Goal: Navigation & Orientation: Find specific page/section

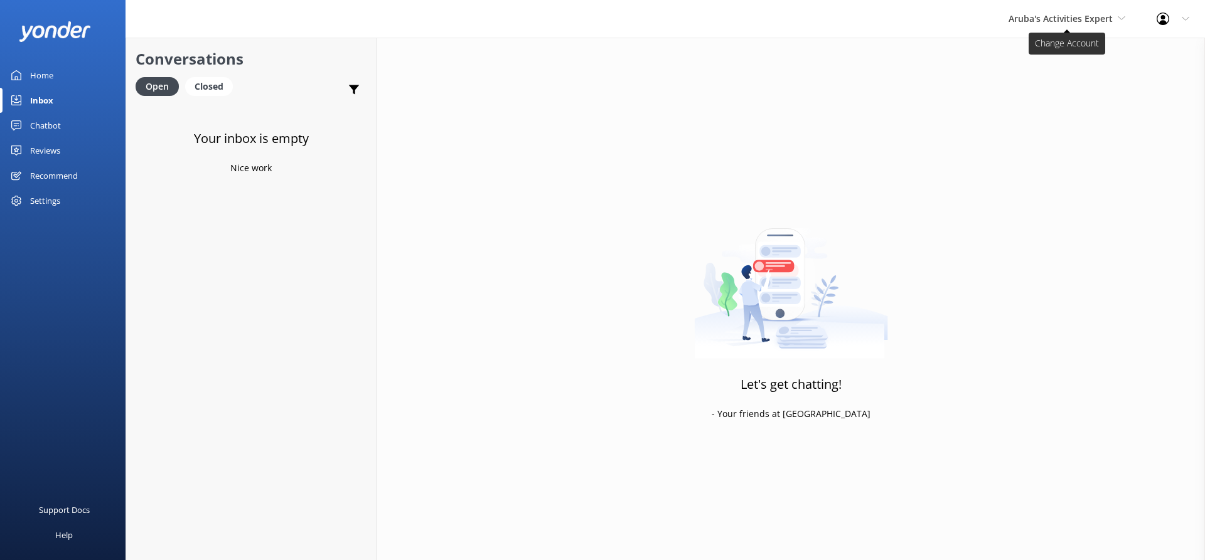
click at [1026, 19] on span "Aruba's Activities Expert" at bounding box center [1060, 19] width 104 height 12
click at [1028, 53] on link "De [GEOGRAPHIC_DATA]" at bounding box center [1055, 53] width 125 height 30
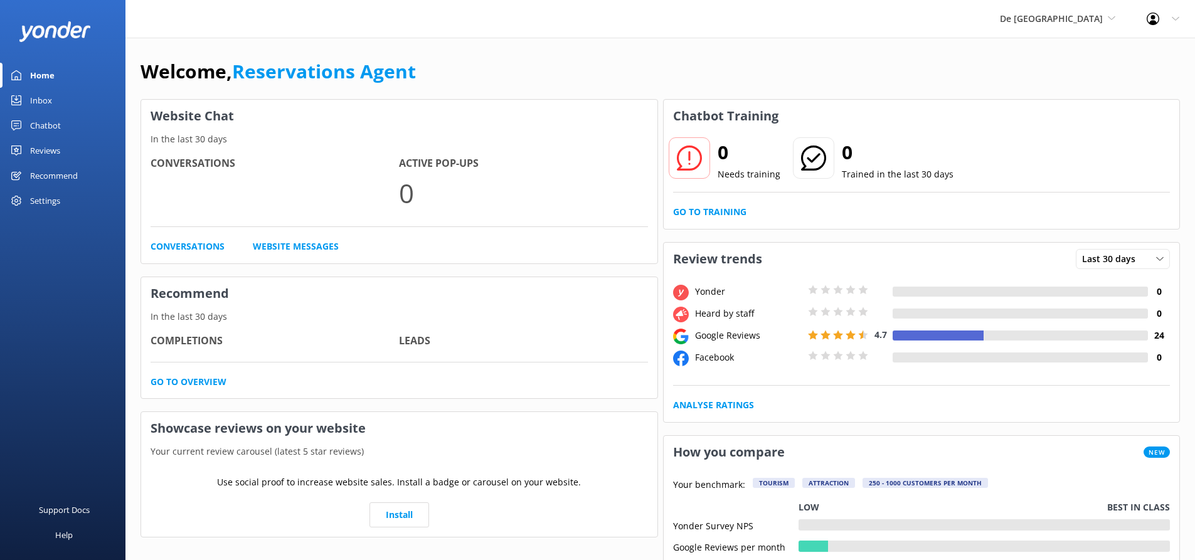
click at [50, 94] on div "Inbox" at bounding box center [41, 100] width 22 height 25
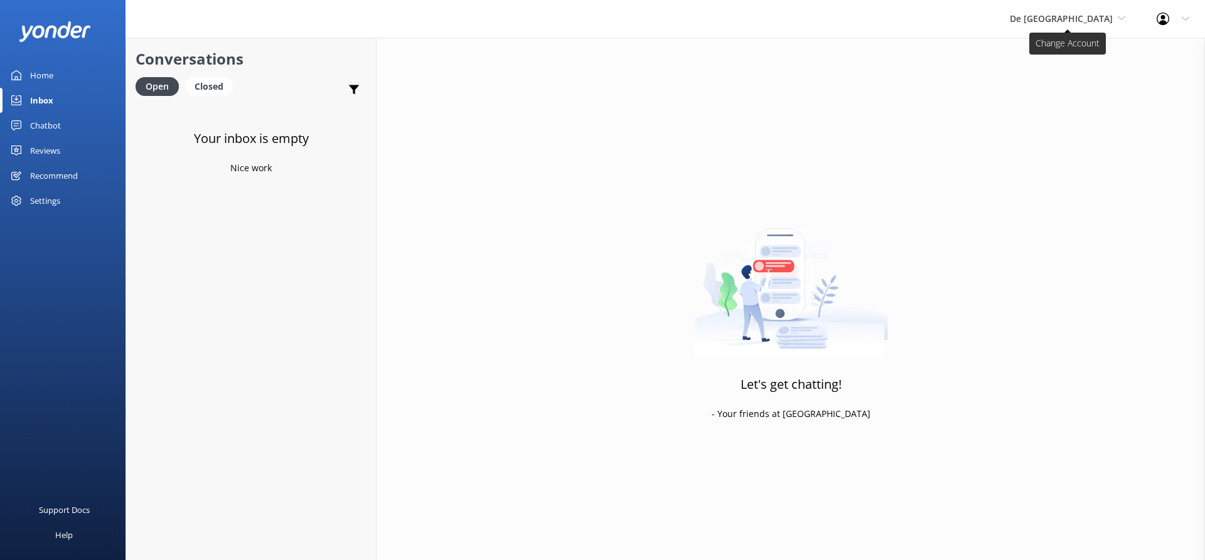
click at [1101, 14] on span "De [GEOGRAPHIC_DATA]" at bounding box center [1061, 19] width 103 height 12
click at [1085, 77] on link "Aruba's Activities Expert" at bounding box center [1056, 83] width 125 height 30
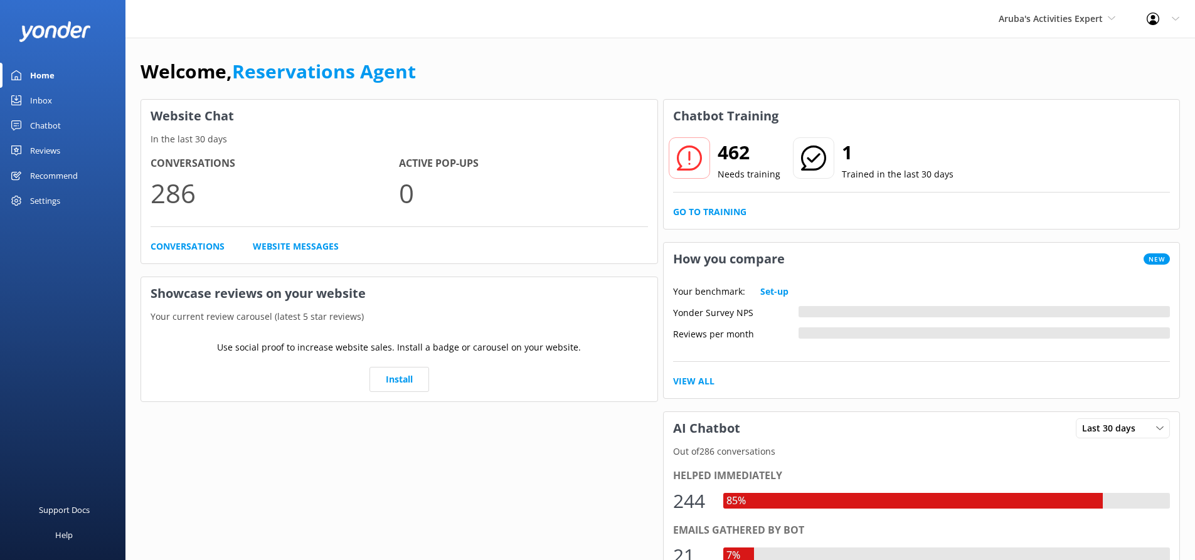
click at [67, 95] on link "Inbox" at bounding box center [62, 100] width 125 height 25
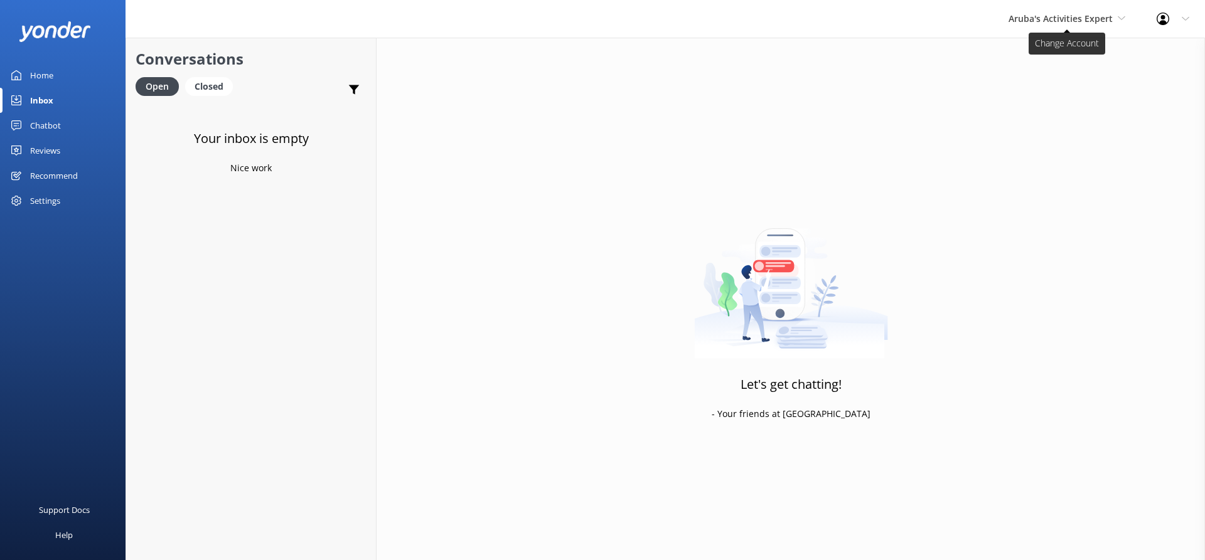
click at [1060, 24] on span "Aruba's Activities Expert" at bounding box center [1060, 19] width 104 height 12
click at [1033, 105] on link "The Captain" at bounding box center [1055, 113] width 125 height 30
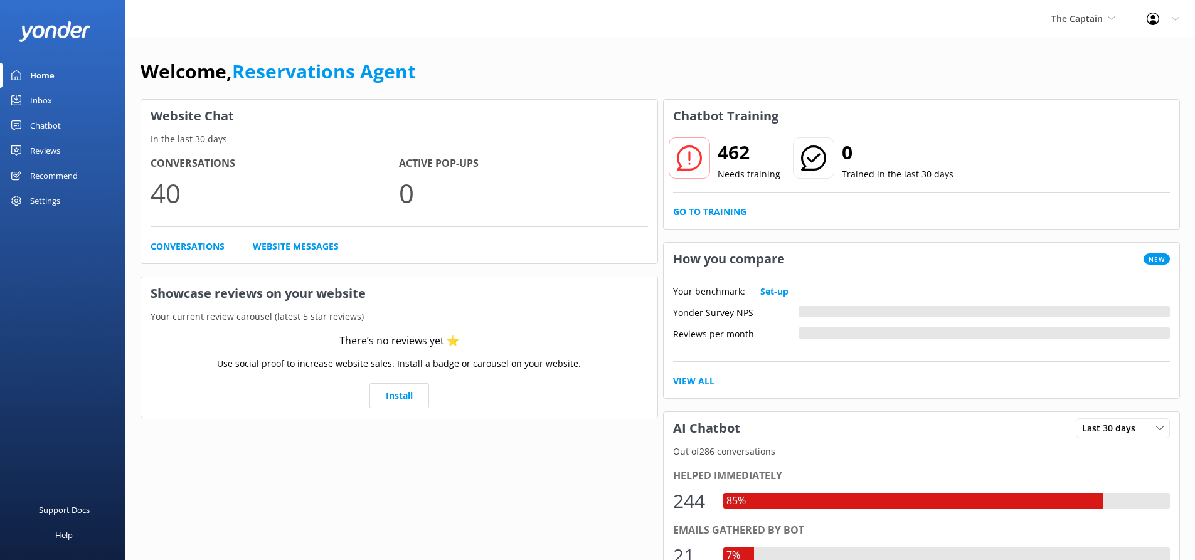
click at [63, 96] on link "Inbox" at bounding box center [62, 100] width 125 height 25
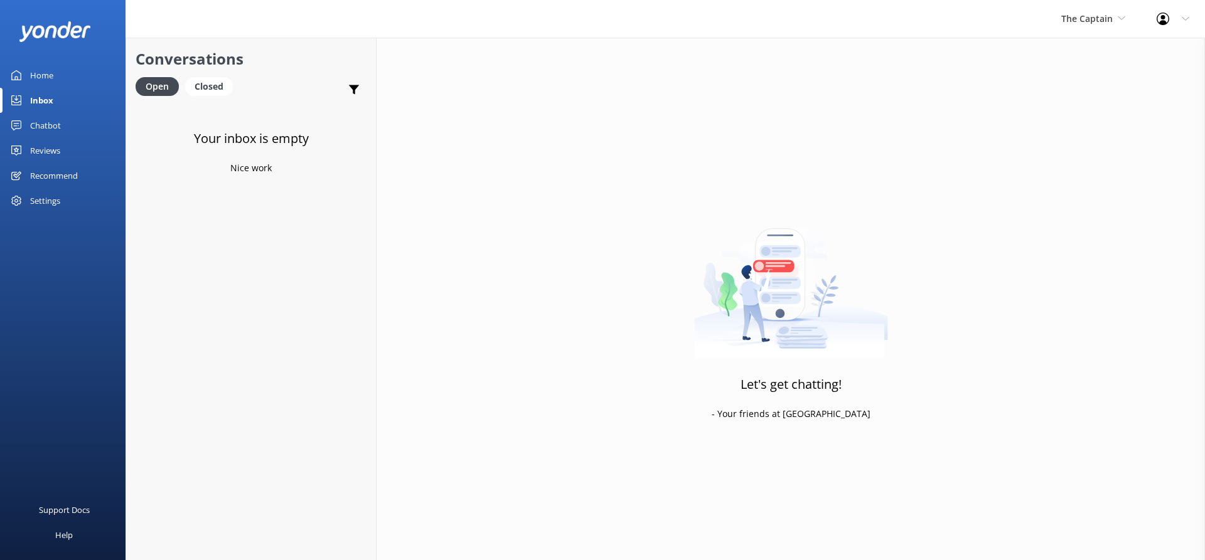
click at [1087, 11] on div "The Captain De Palm Island Aruba's Activities Expert The Captain" at bounding box center [1092, 19] width 95 height 38
click at [1087, 78] on link "Aruba's Activities Expert" at bounding box center [1107, 83] width 125 height 30
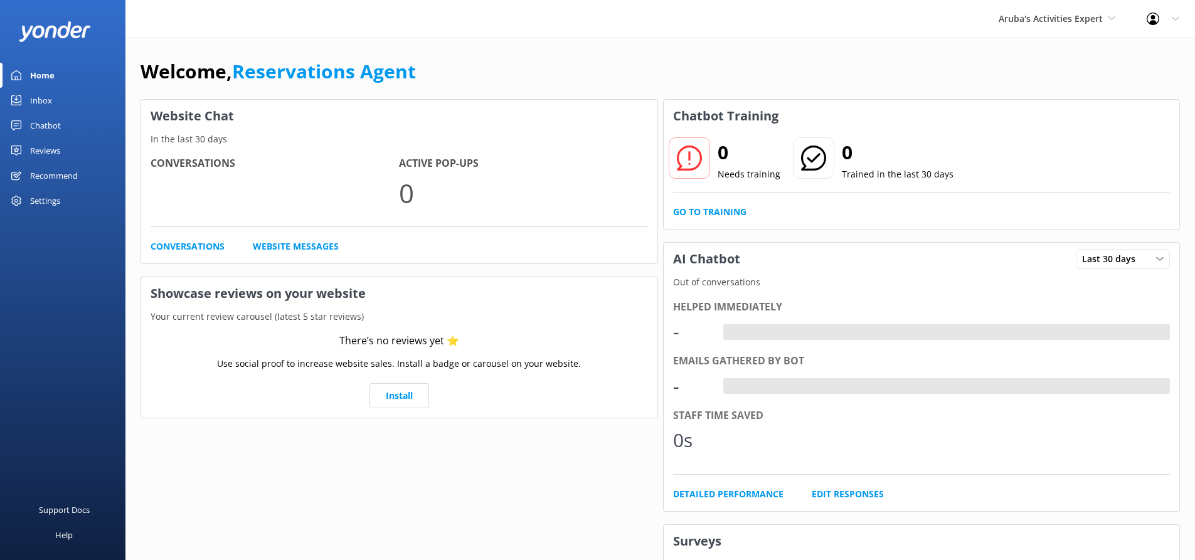
click at [70, 95] on link "Inbox" at bounding box center [62, 100] width 125 height 25
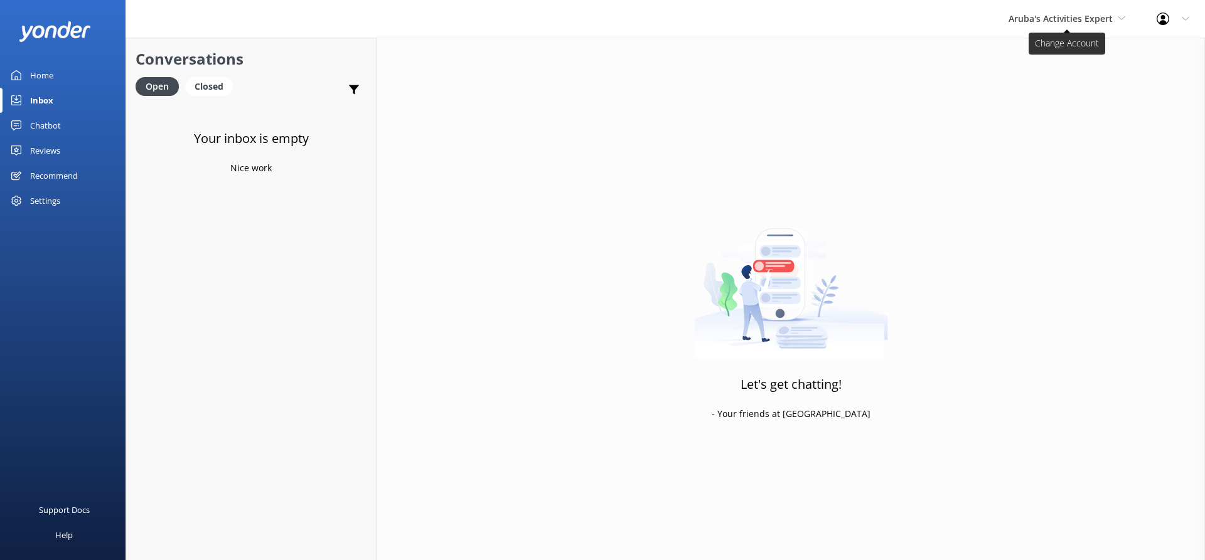
click at [1046, 14] on span "Aruba's Activities Expert" at bounding box center [1060, 19] width 104 height 12
click at [1030, 111] on link "The Captain" at bounding box center [1055, 113] width 125 height 30
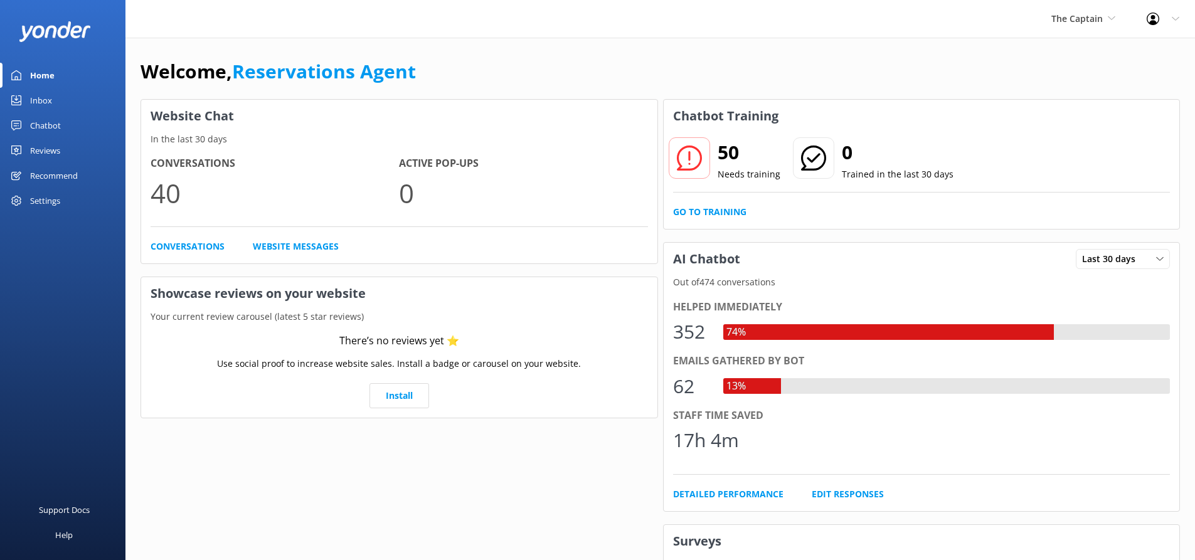
click at [53, 93] on link "Inbox" at bounding box center [62, 100] width 125 height 25
